Goal: Task Accomplishment & Management: Complete application form

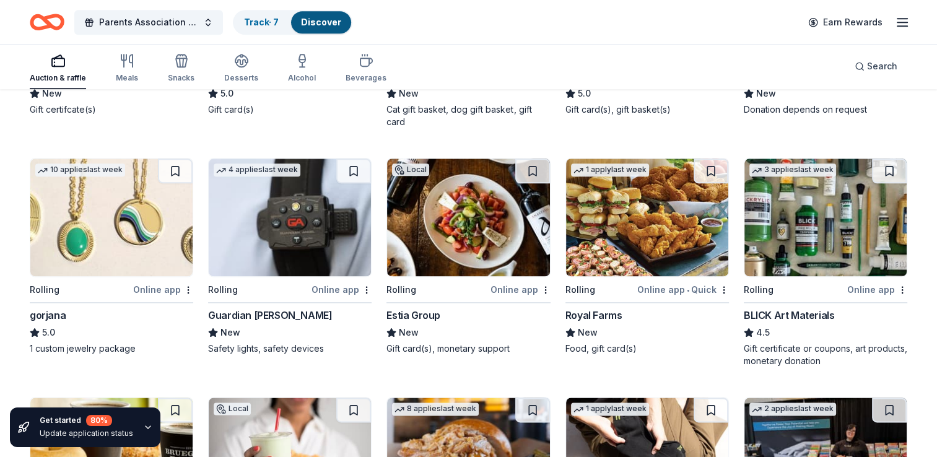
scroll to position [1512, 0]
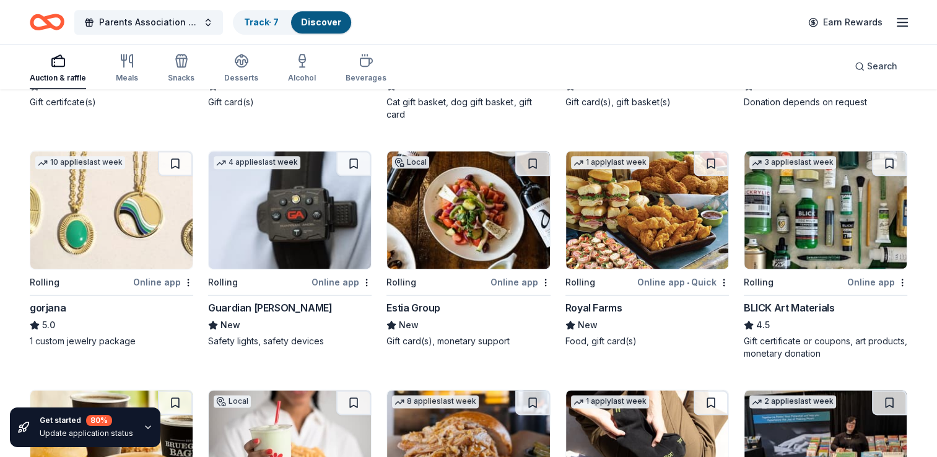
click at [505, 239] on img at bounding box center [468, 210] width 162 height 118
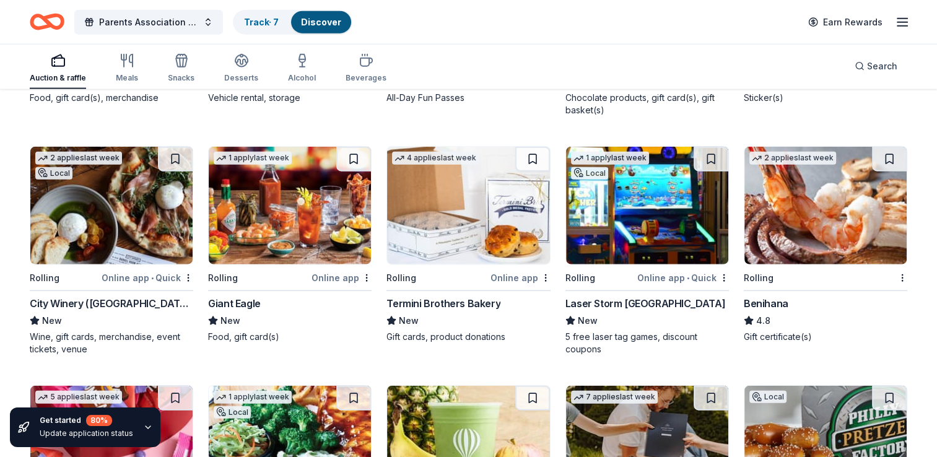
scroll to position [3157, 0]
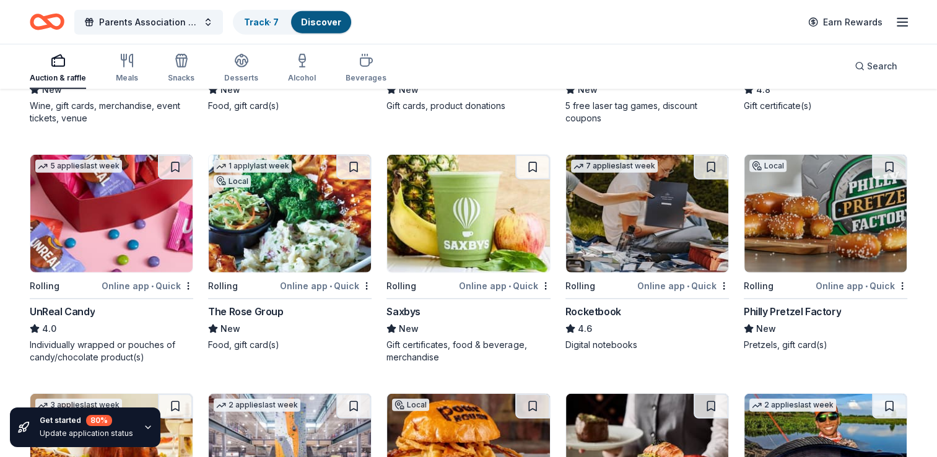
click at [843, 266] on img at bounding box center [825, 214] width 162 height 118
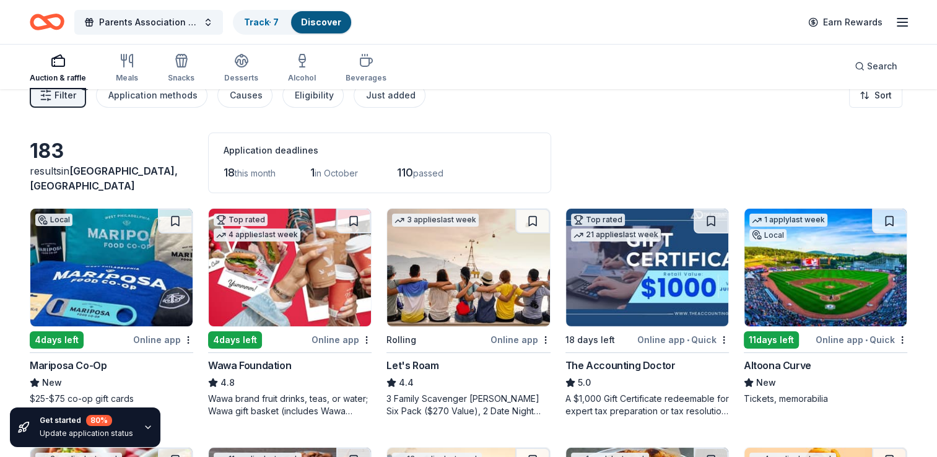
scroll to position [0, 0]
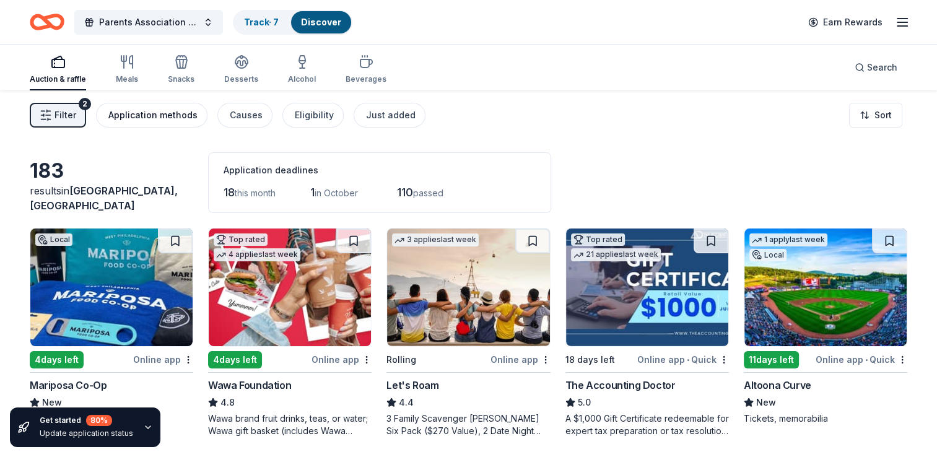
click at [161, 111] on div "Application methods" at bounding box center [152, 115] width 89 height 15
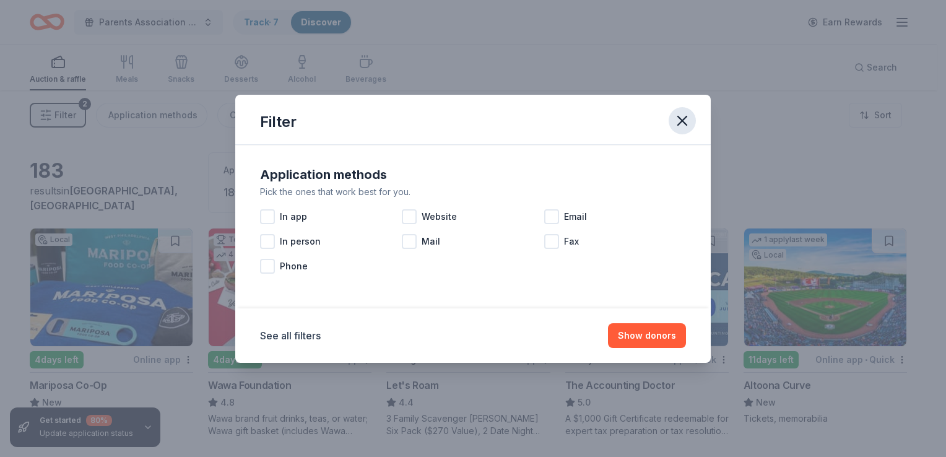
click at [675, 117] on icon "button" at bounding box center [682, 120] width 17 height 17
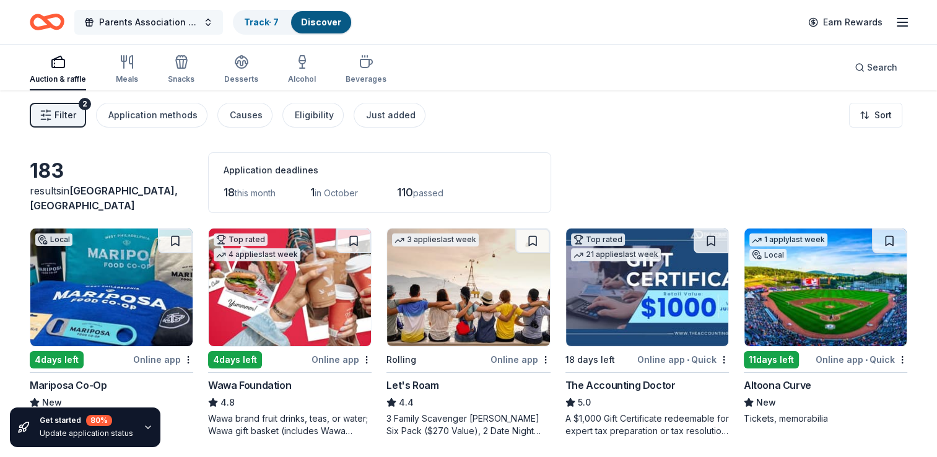
click at [207, 23] on button "Parents Association Family Weekend" at bounding box center [148, 22] width 149 height 25
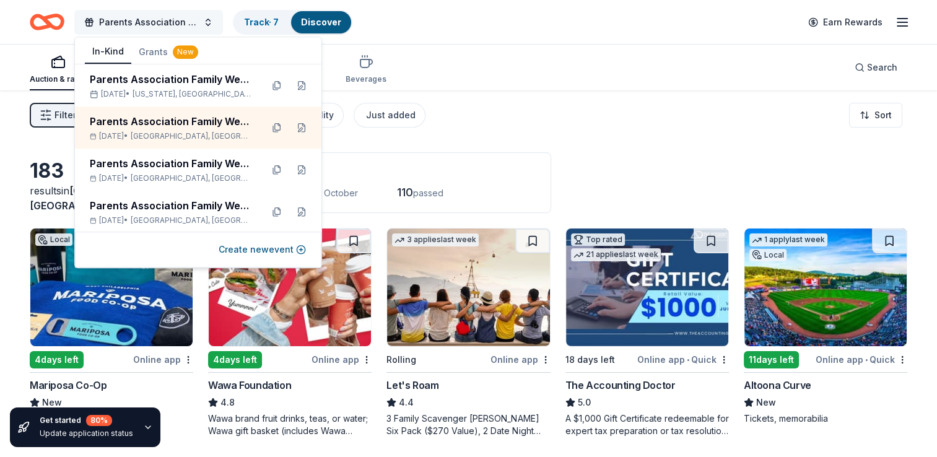
click at [218, 19] on button "Parents Association Family Weekend" at bounding box center [148, 22] width 149 height 25
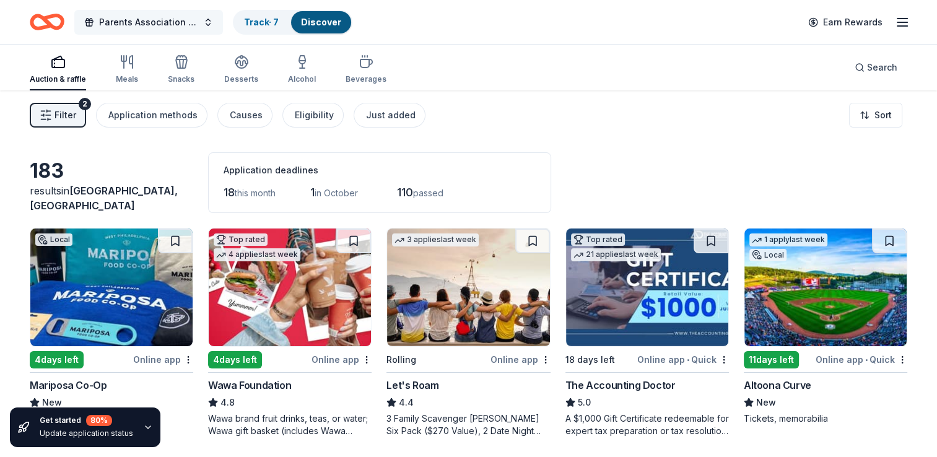
click at [209, 22] on button "Parents Association Family Weekend" at bounding box center [148, 22] width 149 height 25
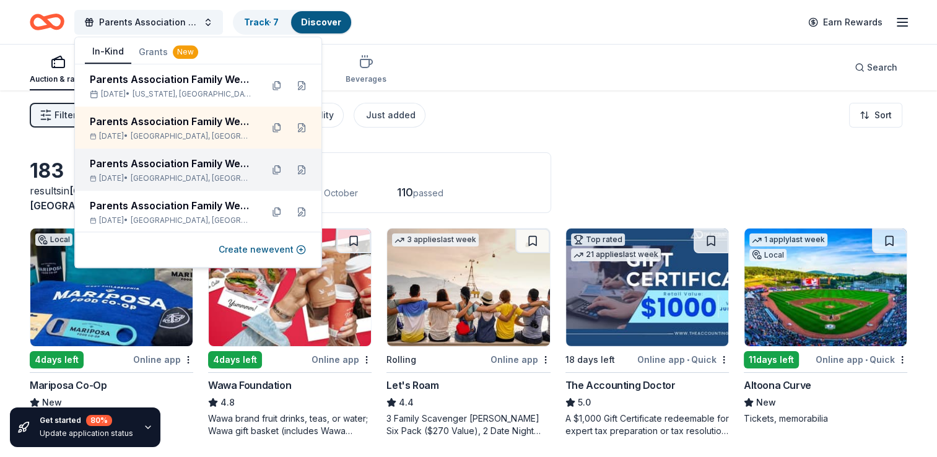
click at [172, 177] on span "[GEOGRAPHIC_DATA], [GEOGRAPHIC_DATA]" at bounding box center [191, 178] width 121 height 10
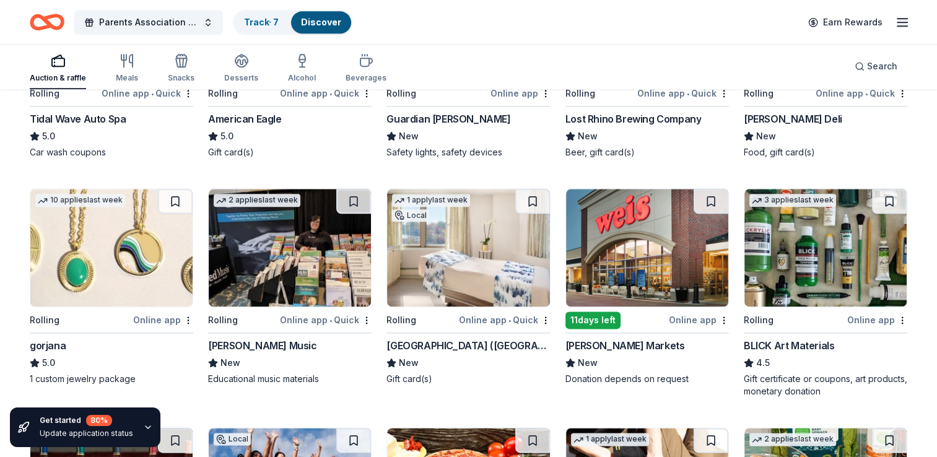
scroll to position [1465, 0]
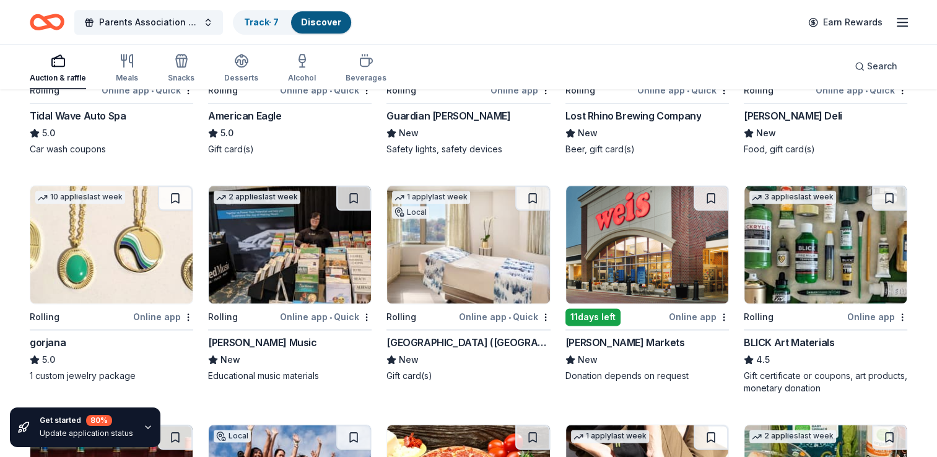
click at [482, 291] on img at bounding box center [468, 245] width 162 height 118
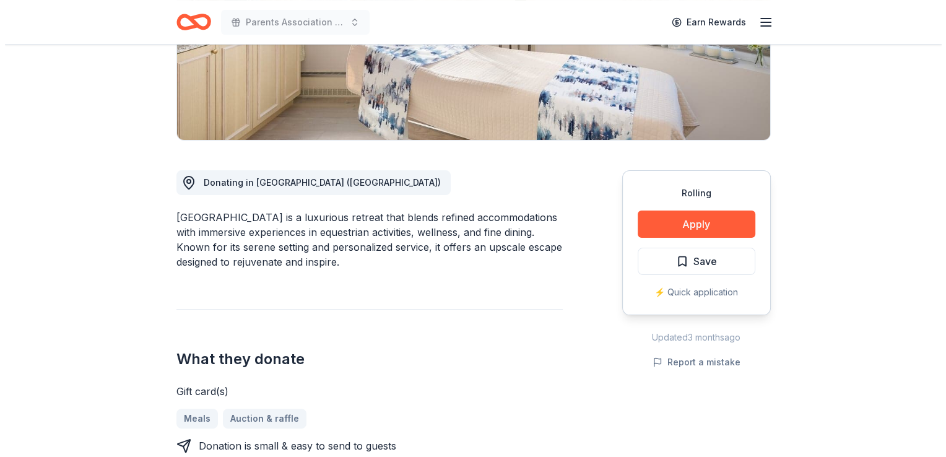
scroll to position [240, 0]
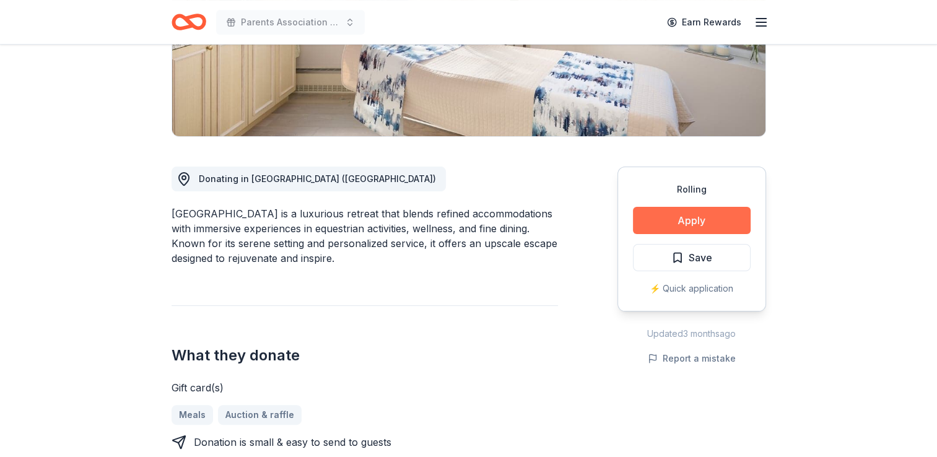
click at [679, 220] on button "Apply" at bounding box center [692, 220] width 118 height 27
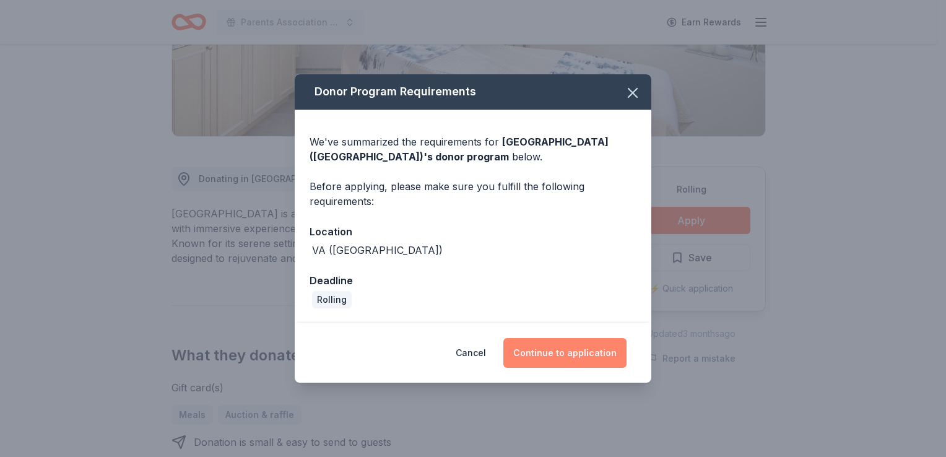
click at [575, 351] on button "Continue to application" at bounding box center [564, 353] width 123 height 30
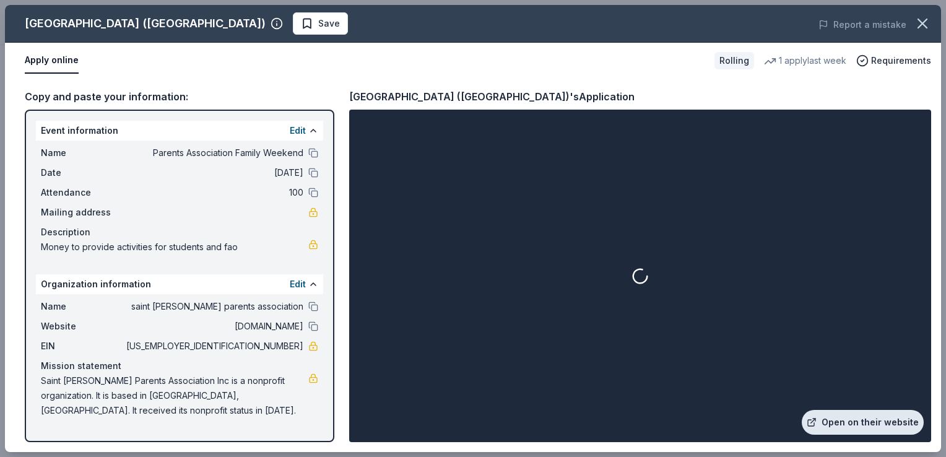
click at [847, 421] on link "Open on their website" at bounding box center [863, 422] width 122 height 25
